Goal: Task Accomplishment & Management: Complete application form

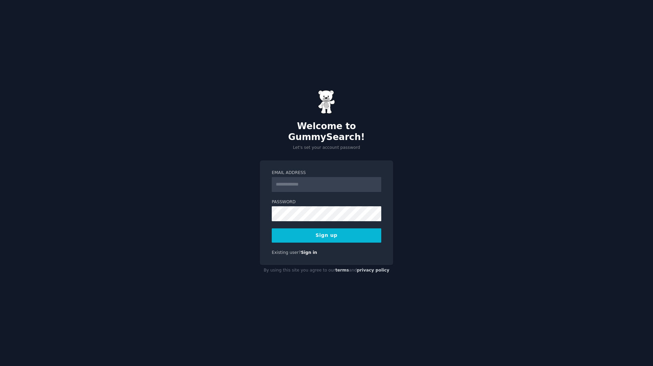
click at [305, 179] on input "Email Address" at bounding box center [327, 184] width 110 height 15
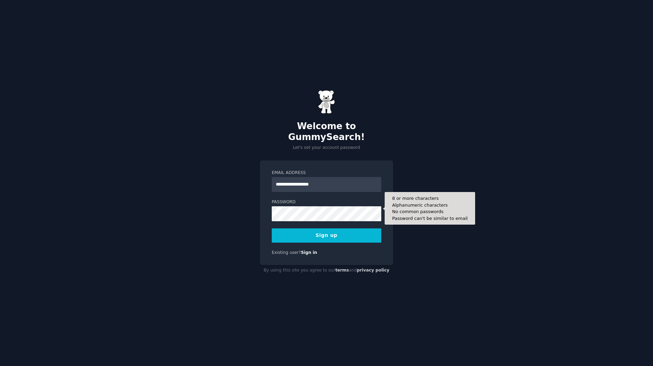
type input "**********"
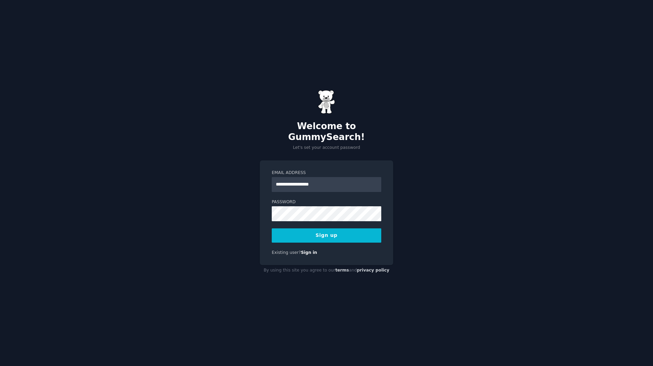
click at [221, 211] on div "**********" at bounding box center [326, 183] width 653 height 366
click at [326, 231] on button "Sign up" at bounding box center [327, 236] width 110 height 14
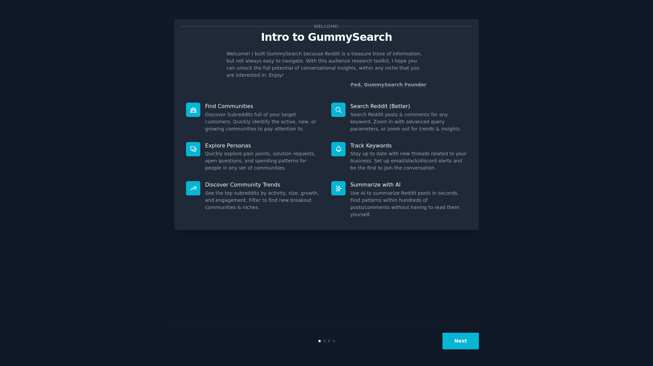
click at [466, 340] on button "Next" at bounding box center [461, 341] width 36 height 17
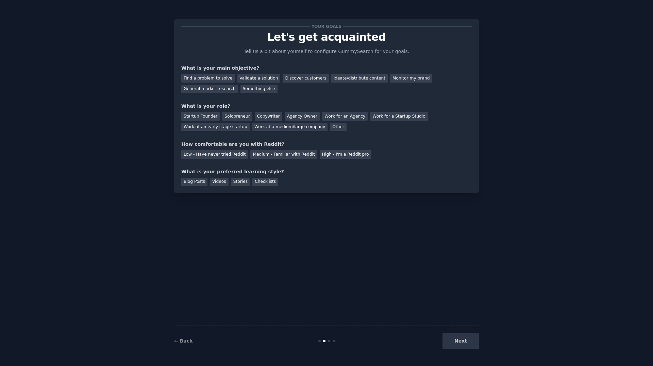
click at [465, 338] on div "Next" at bounding box center [428, 341] width 102 height 17
click at [470, 341] on div "Next" at bounding box center [428, 341] width 102 height 17
click at [459, 340] on div "Next" at bounding box center [428, 341] width 102 height 17
click at [216, 79] on div "Find a problem to solve" at bounding box center [207, 78] width 53 height 9
click at [228, 117] on div "Solopreneur" at bounding box center [237, 116] width 30 height 9
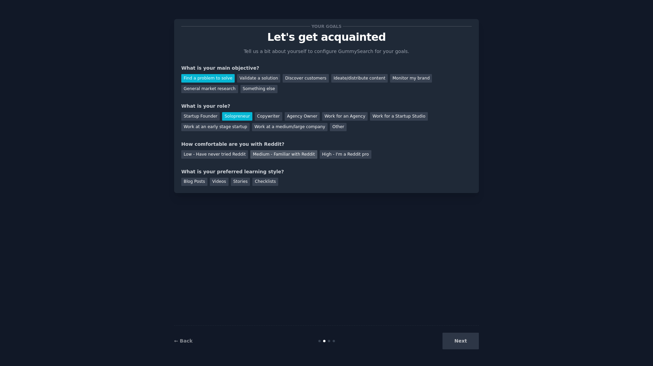
click at [256, 154] on div "Medium - Familiar with Reddit" at bounding box center [283, 154] width 67 height 9
click at [219, 183] on div "Videos" at bounding box center [219, 182] width 19 height 9
click at [460, 335] on button "Next" at bounding box center [461, 341] width 36 height 17
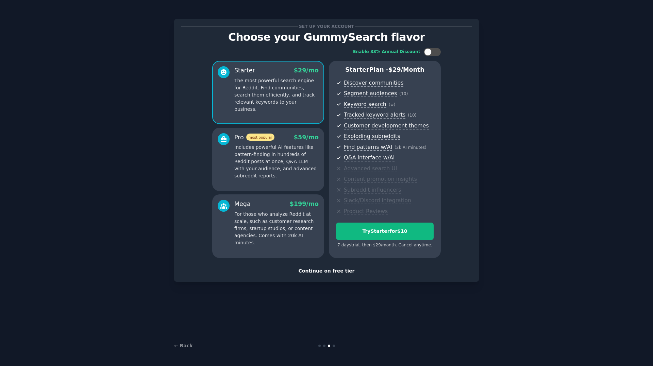
click at [341, 269] on div "Continue on free tier" at bounding box center [326, 271] width 291 height 7
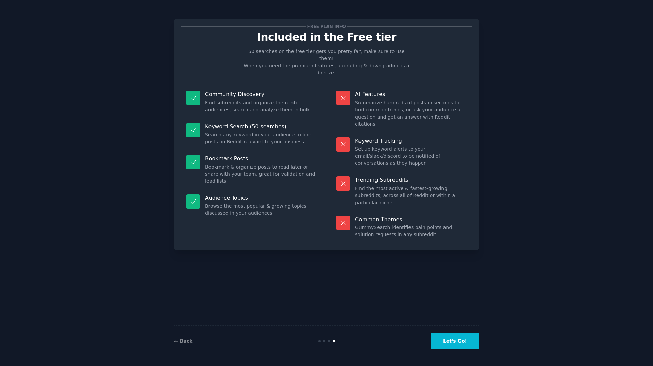
click at [462, 343] on button "Let's Go!" at bounding box center [455, 341] width 48 height 17
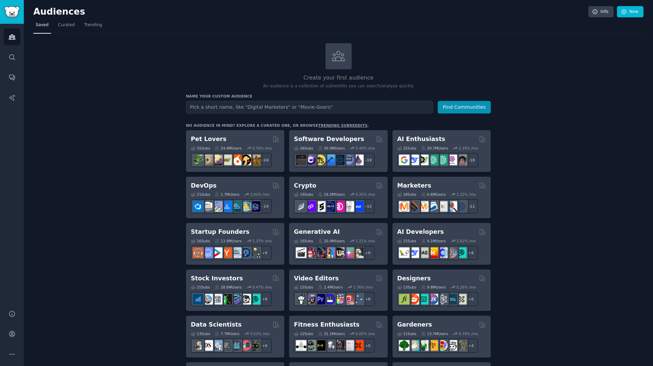
click at [243, 105] on input "text" at bounding box center [309, 107] width 247 height 13
type input "Cat People"
click at [463, 106] on button "Find Communities" at bounding box center [464, 107] width 53 height 13
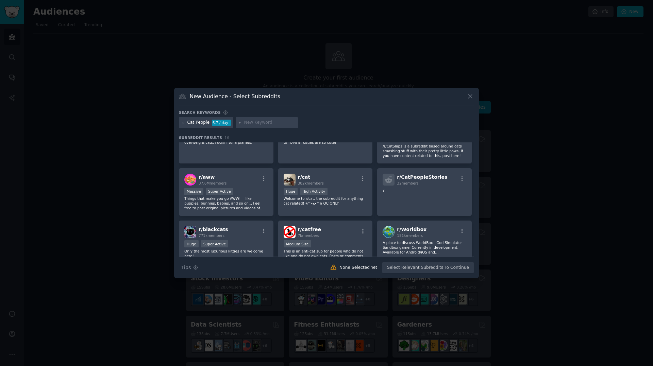
scroll to position [125, 0]
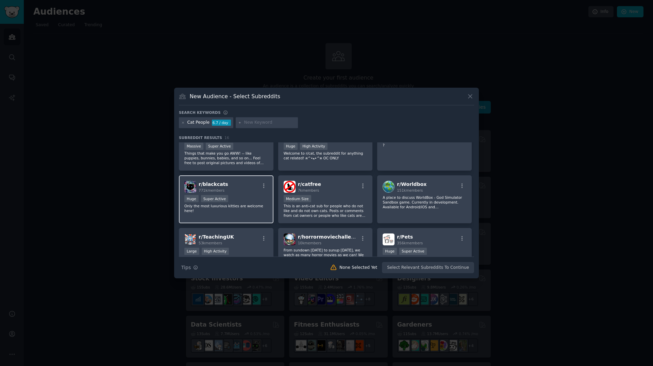
click at [216, 184] on span "r/ blackcats" at bounding box center [214, 184] width 30 height 5
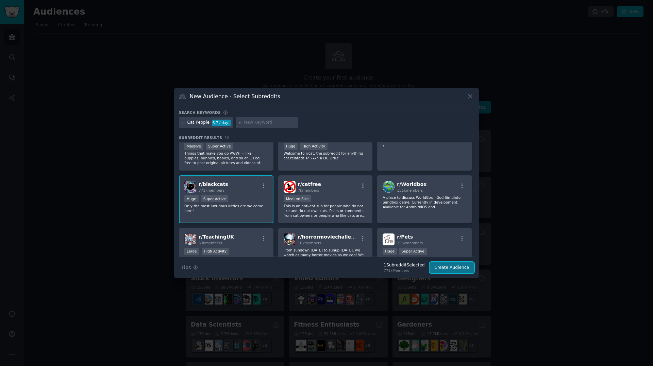
click at [454, 267] on button "Create Audience" at bounding box center [452, 268] width 45 height 12
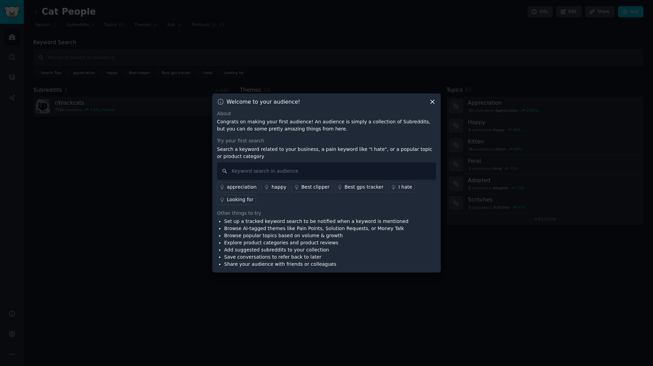
click at [274, 187] on div "happy" at bounding box center [278, 187] width 15 height 7
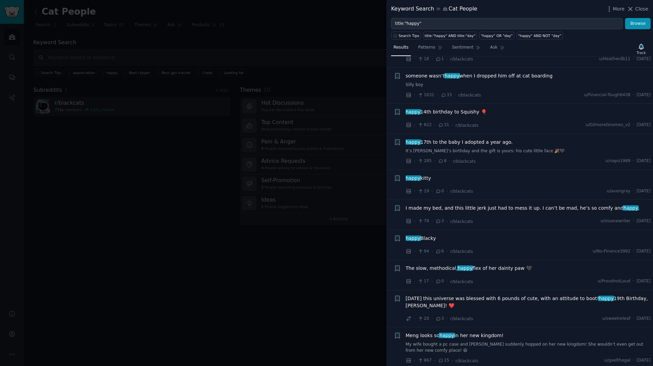
scroll to position [476, 0]
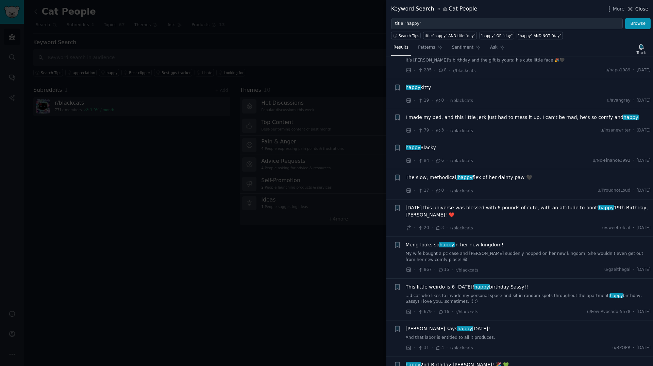
click at [641, 11] on span "Close" at bounding box center [641, 8] width 13 height 7
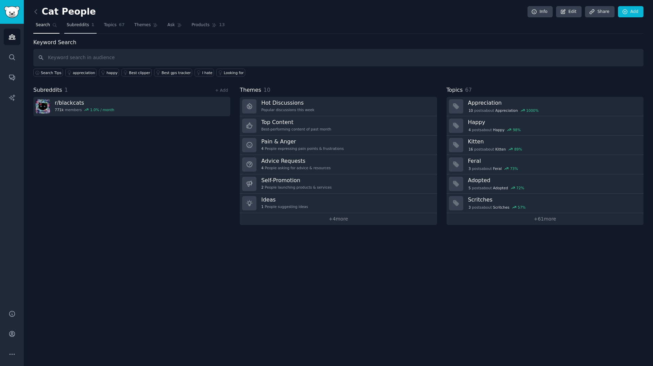
click at [76, 26] on span "Subreddits" at bounding box center [78, 25] width 22 height 6
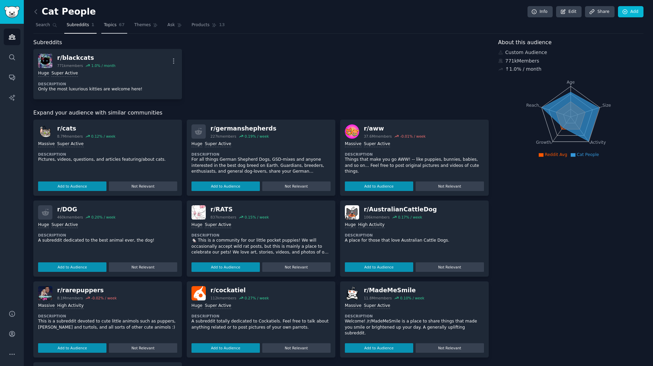
click at [104, 27] on span "Topics" at bounding box center [110, 25] width 13 height 6
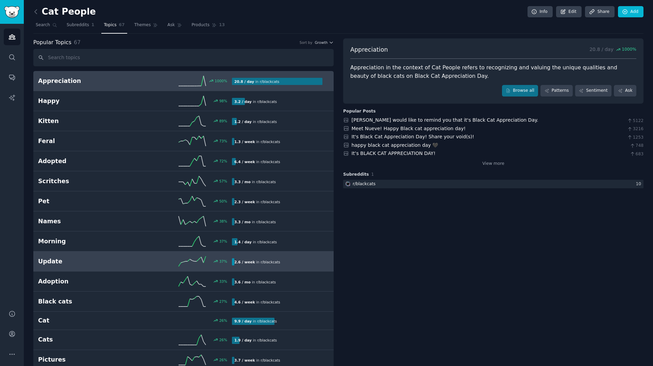
click at [53, 262] on h2 "Update" at bounding box center [86, 262] width 97 height 9
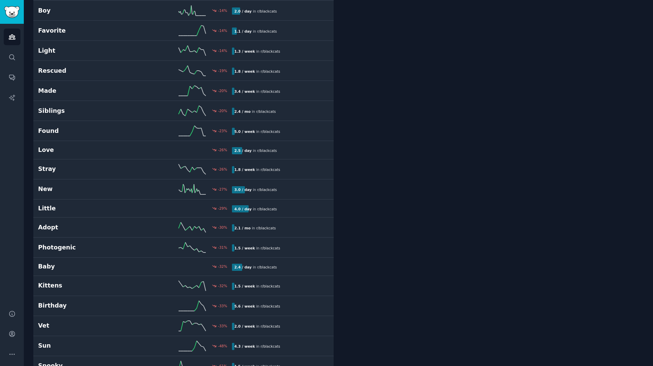
scroll to position [953, 0]
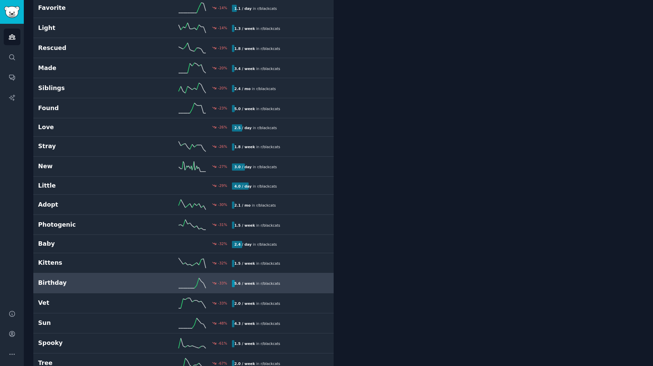
click at [133, 286] on h2 "Birthday" at bounding box center [86, 283] width 97 height 9
